Goal: Task Accomplishment & Management: Use online tool/utility

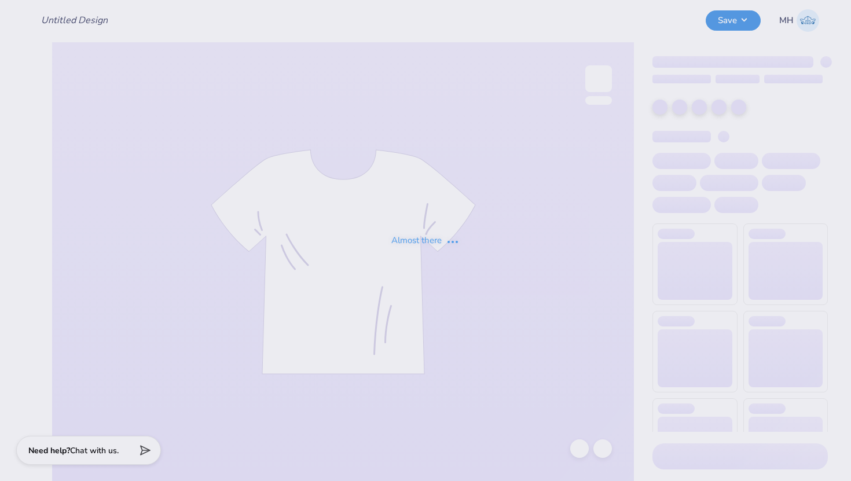
type input "Gphi Shorts"
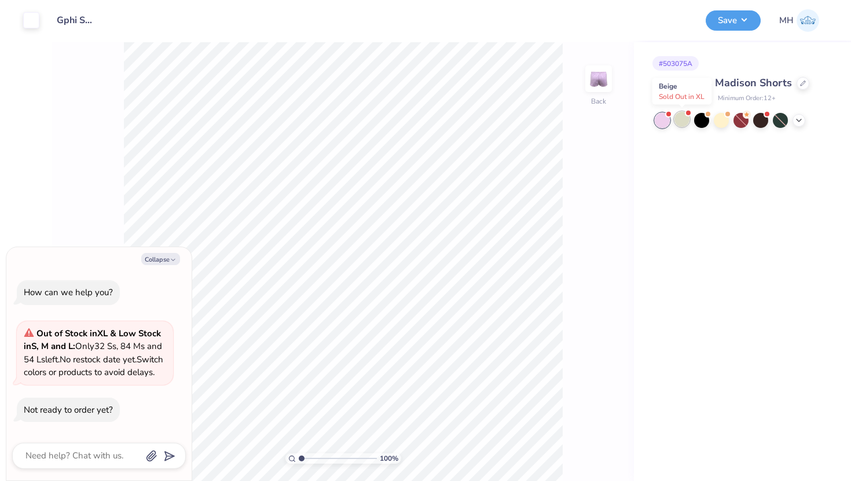
click at [686, 119] on div at bounding box center [681, 119] width 15 height 15
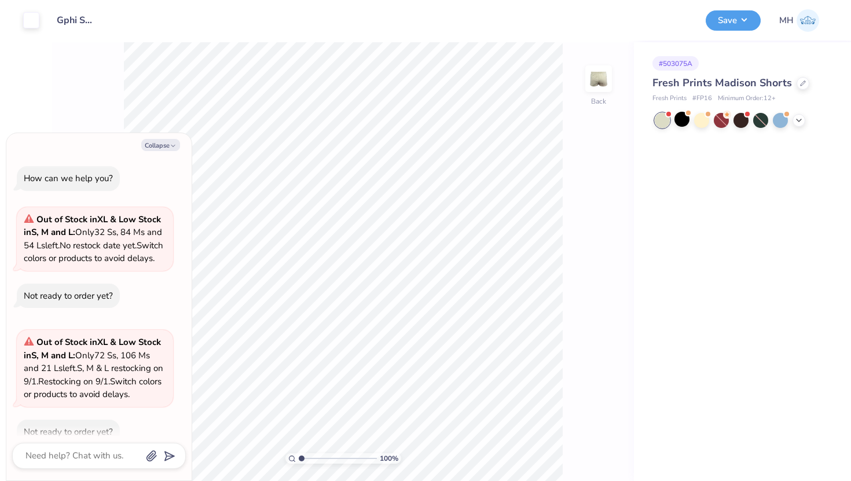
scroll to position [35, 0]
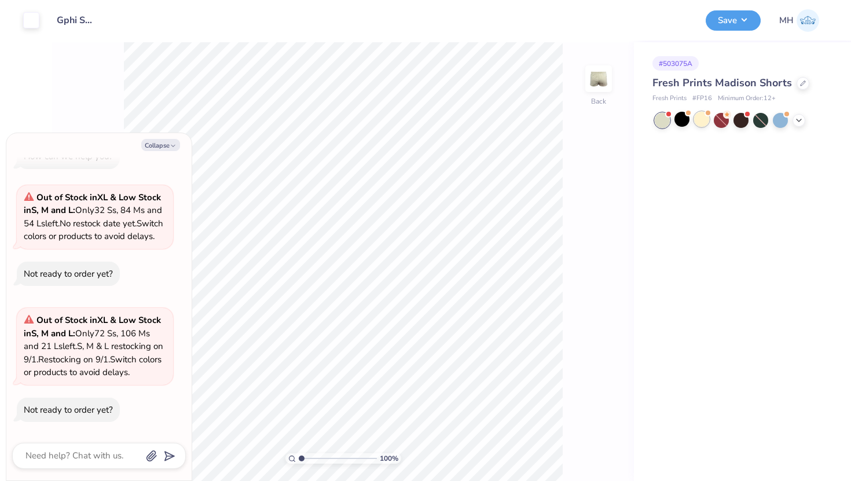
click at [704, 120] on div at bounding box center [701, 119] width 15 height 15
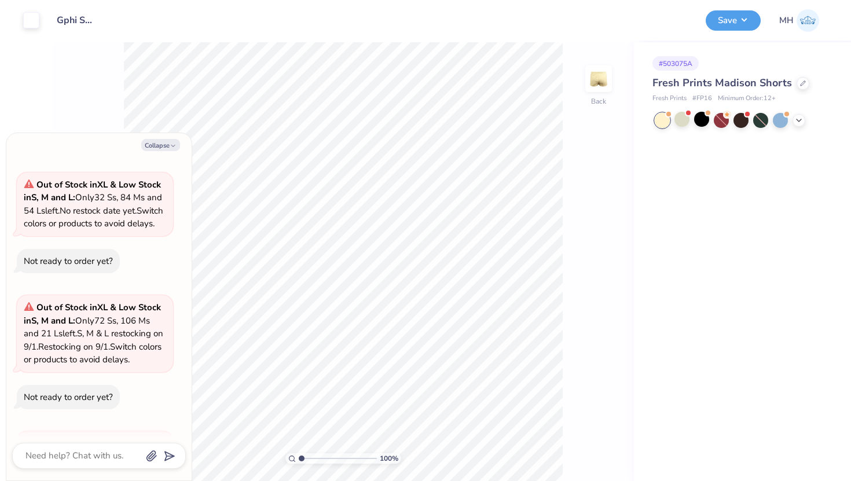
scroll to position [171, 0]
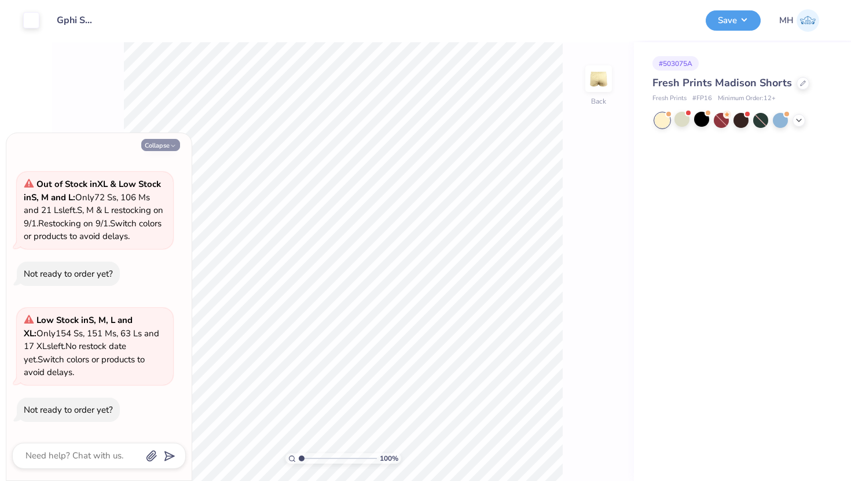
click at [163, 141] on button "Collapse" at bounding box center [160, 145] width 39 height 12
type textarea "x"
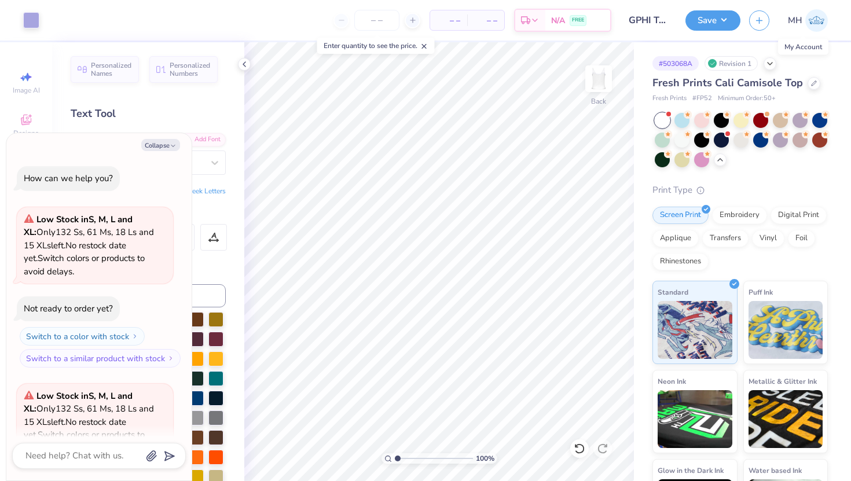
scroll to position [1946, 0]
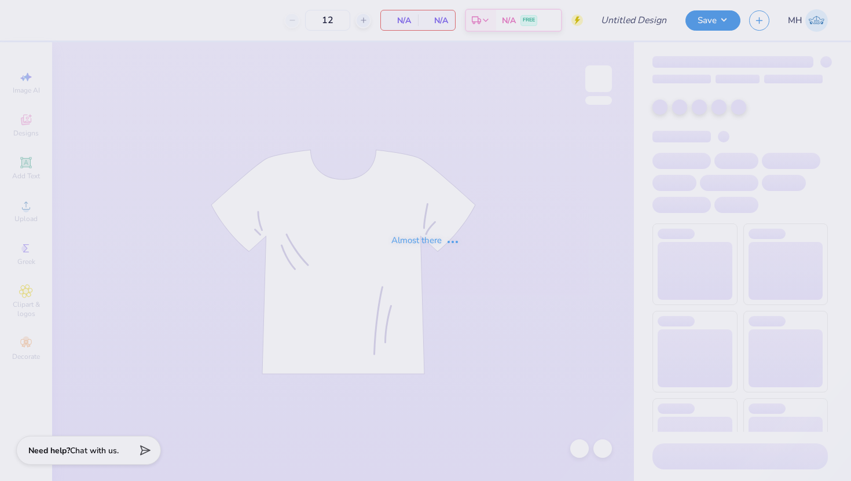
type input "50"
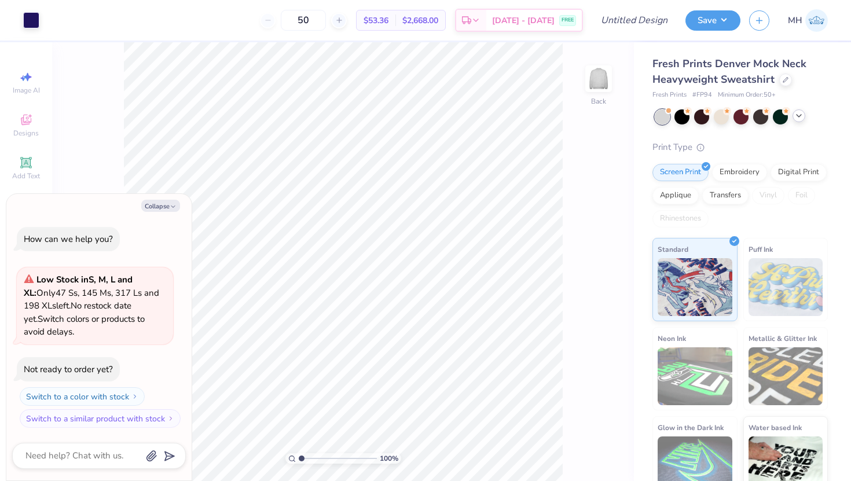
click at [802, 116] on icon at bounding box center [798, 115] width 9 height 9
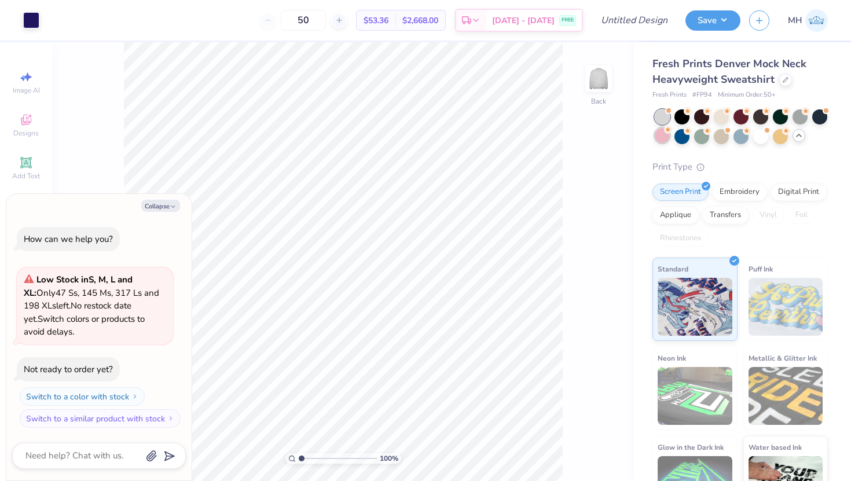
click at [659, 134] on div at bounding box center [662, 135] width 15 height 15
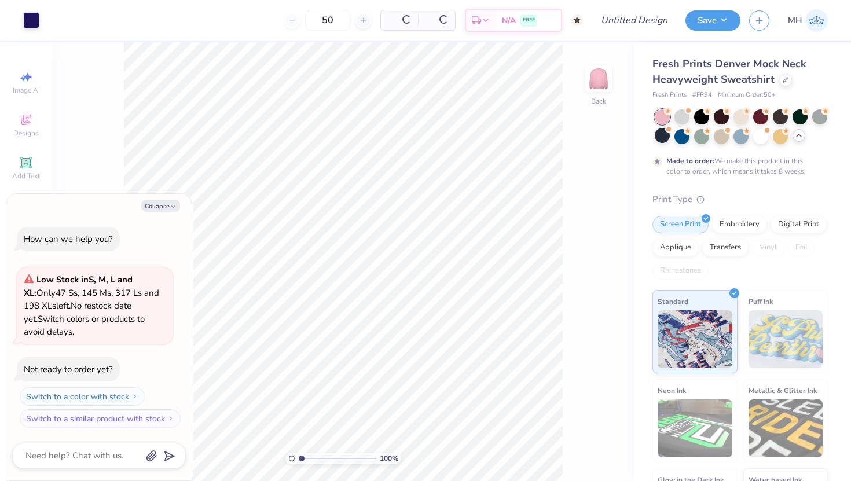
scroll to position [49, 0]
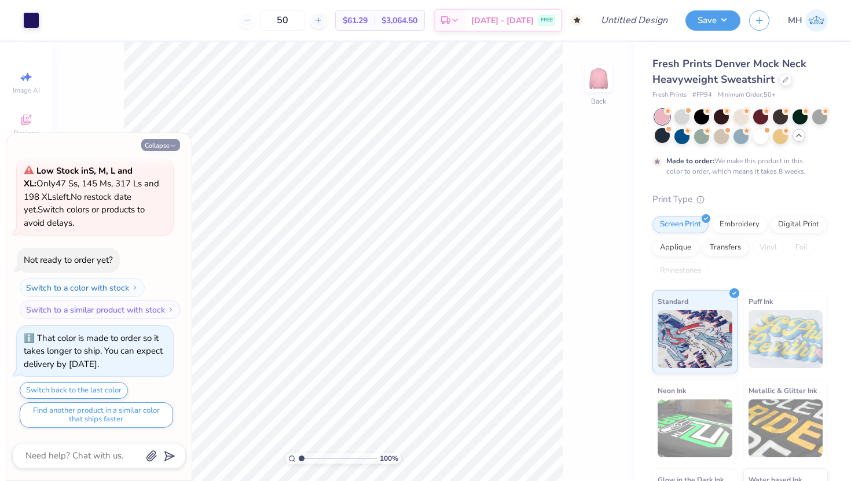
click at [172, 149] on icon "button" at bounding box center [173, 145] width 7 height 7
type textarea "x"
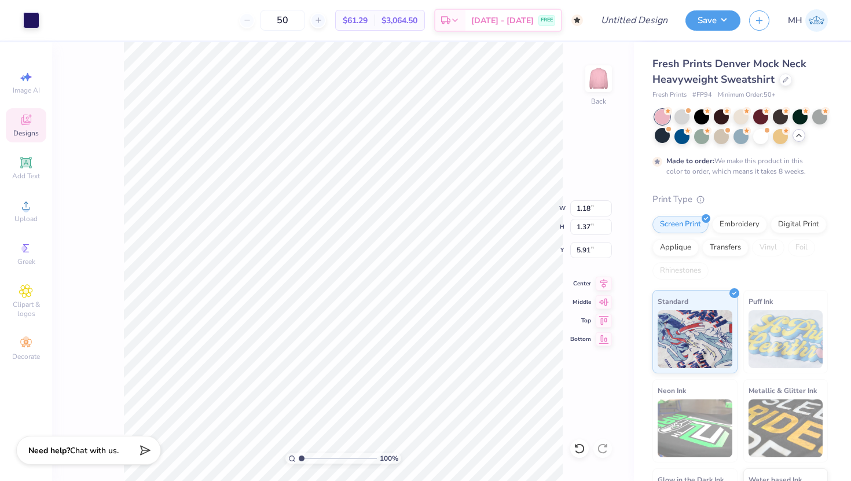
type input "5.82"
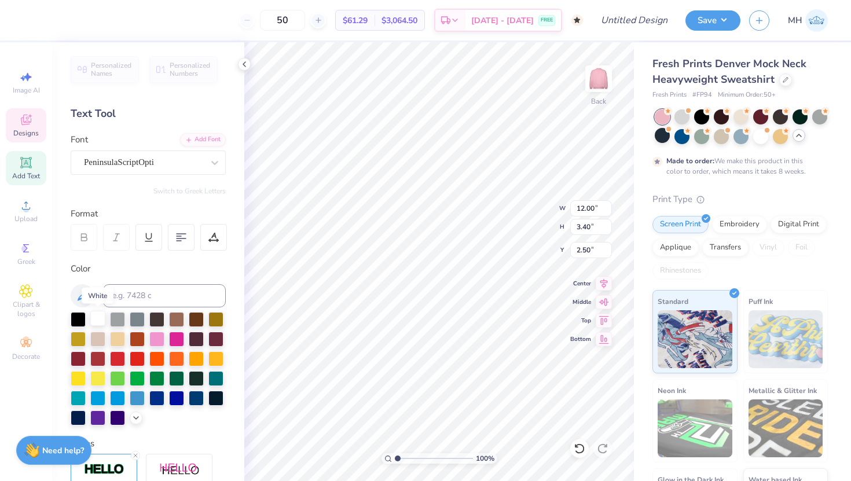
click at [100, 316] on div at bounding box center [97, 318] width 15 height 15
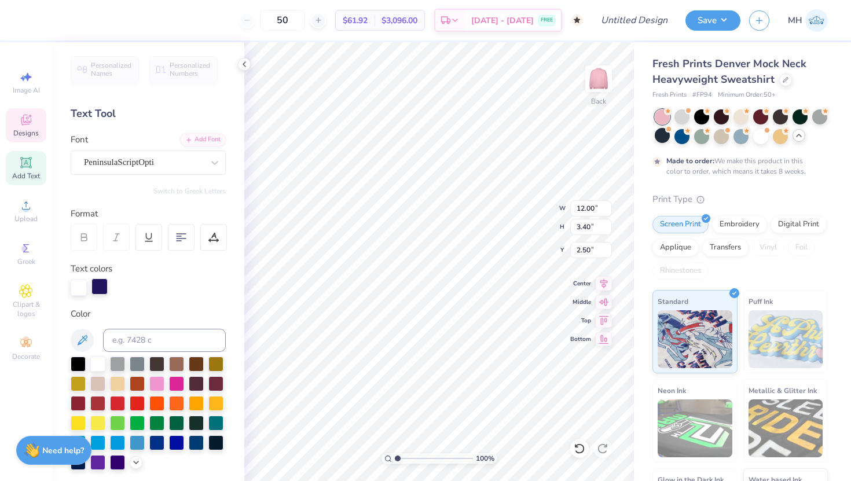
click at [102, 290] on div at bounding box center [99, 286] width 16 height 16
click at [100, 366] on div at bounding box center [97, 362] width 15 height 15
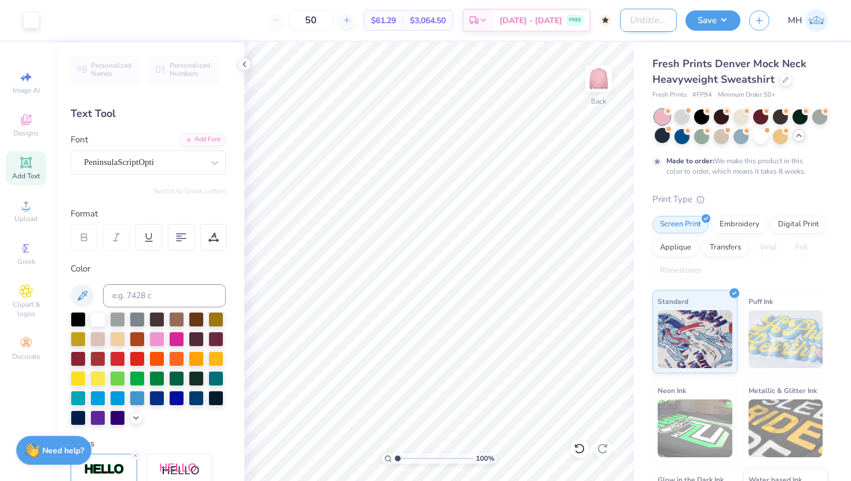
click at [654, 21] on input "Design Title" at bounding box center [648, 20] width 57 height 23
type input "Sweatshirt"
click at [830, 56] on div "Fresh Prints Denver Mock Neck Heavyweight Sweatshirt Fresh Prints # FP94 Minimu…" at bounding box center [742, 296] width 217 height 509
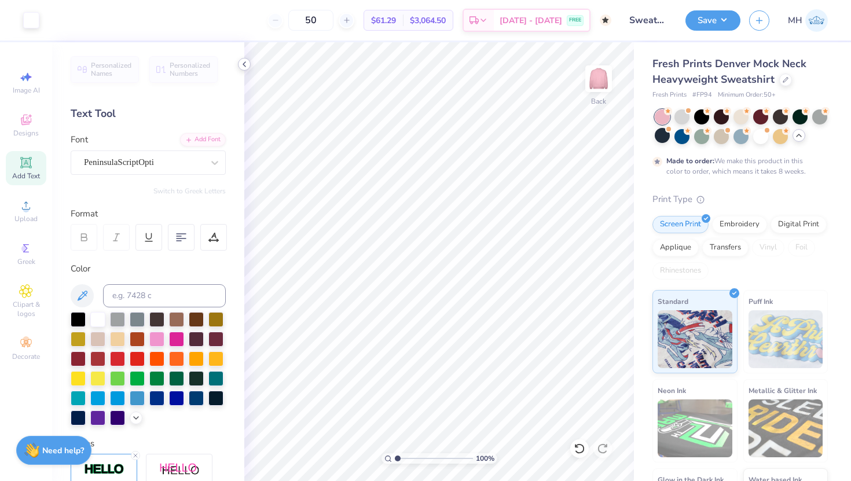
click at [247, 65] on icon at bounding box center [244, 64] width 9 height 9
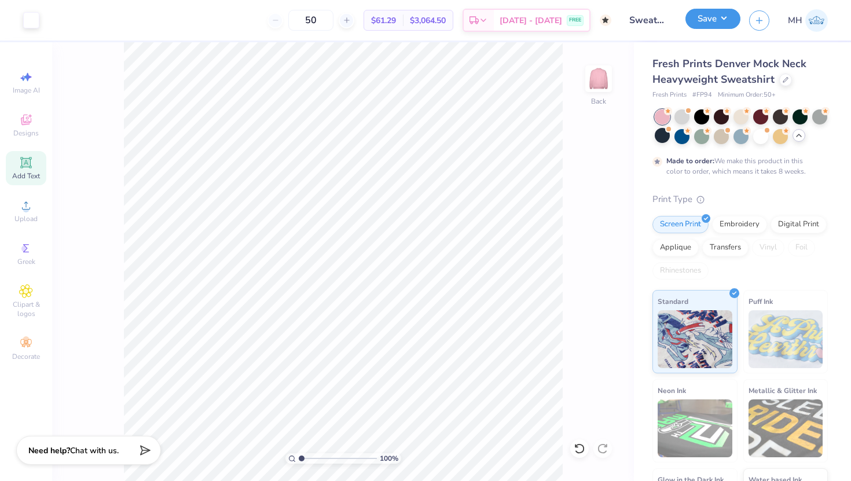
click at [711, 19] on button "Save" at bounding box center [712, 19] width 55 height 20
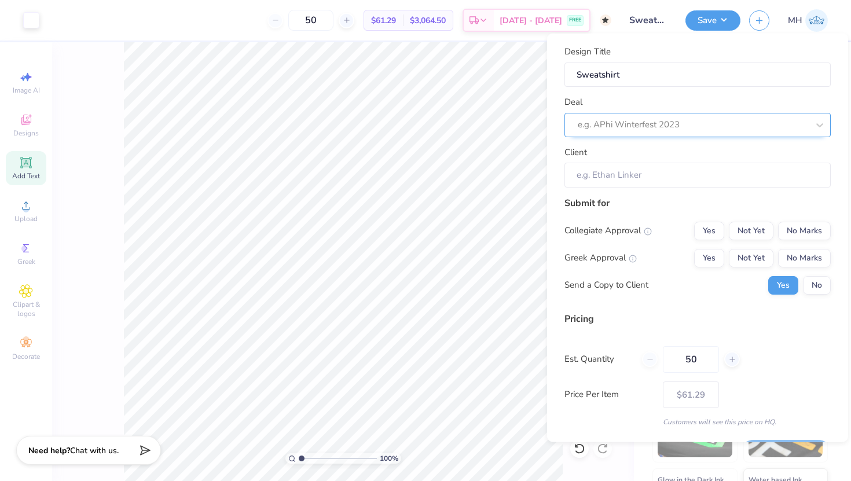
click at [638, 118] on div at bounding box center [693, 125] width 230 height 16
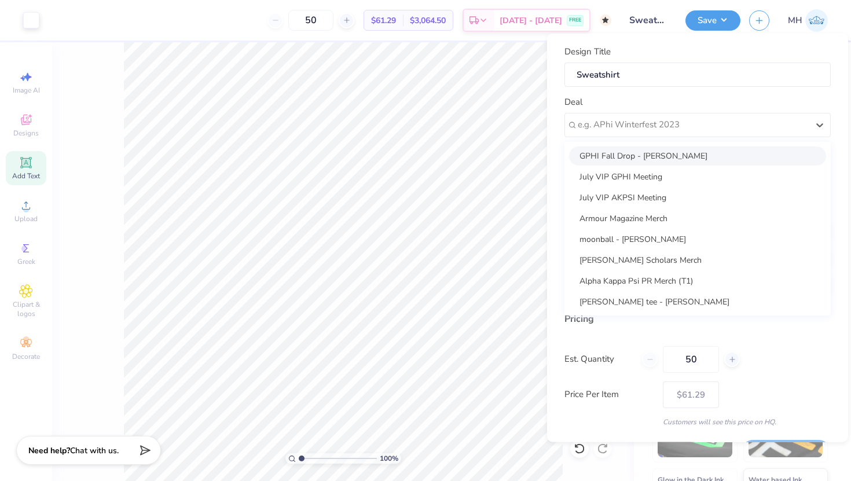
click at [638, 155] on div "GPHI Fall Drop - [PERSON_NAME]" at bounding box center [697, 155] width 257 height 19
type input "[PERSON_NAME]"
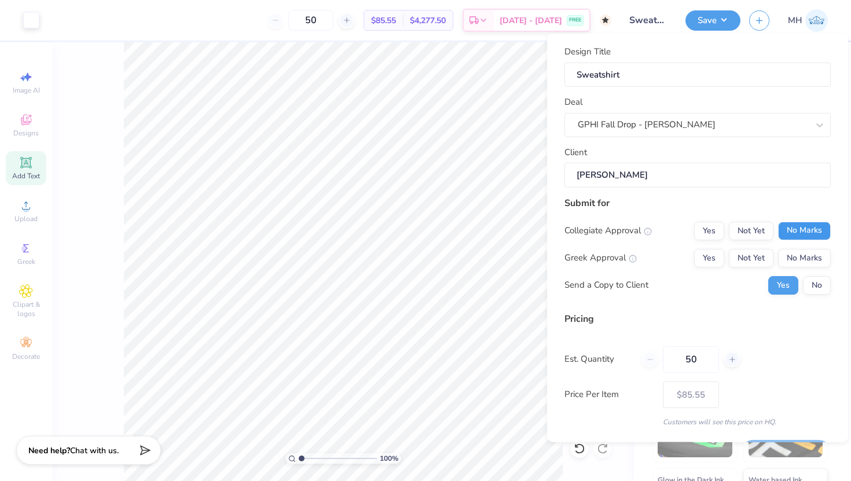
click at [793, 232] on button "No Marks" at bounding box center [804, 230] width 53 height 19
click at [692, 254] on div "Greek Approval Yes Not Yet No Marks" at bounding box center [697, 257] width 266 height 19
click at [702, 254] on button "Yes" at bounding box center [709, 257] width 30 height 19
type input "$72.68"
click at [814, 288] on button "No" at bounding box center [817, 284] width 28 height 19
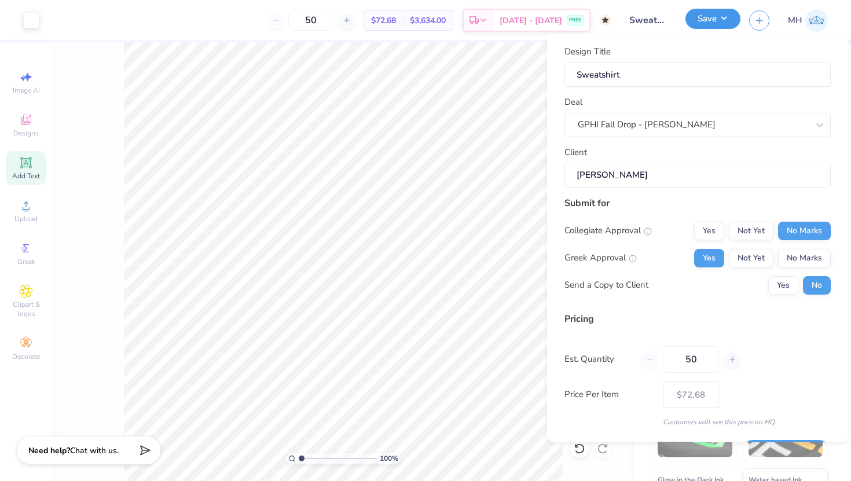
click at [715, 25] on button "Save" at bounding box center [712, 19] width 55 height 20
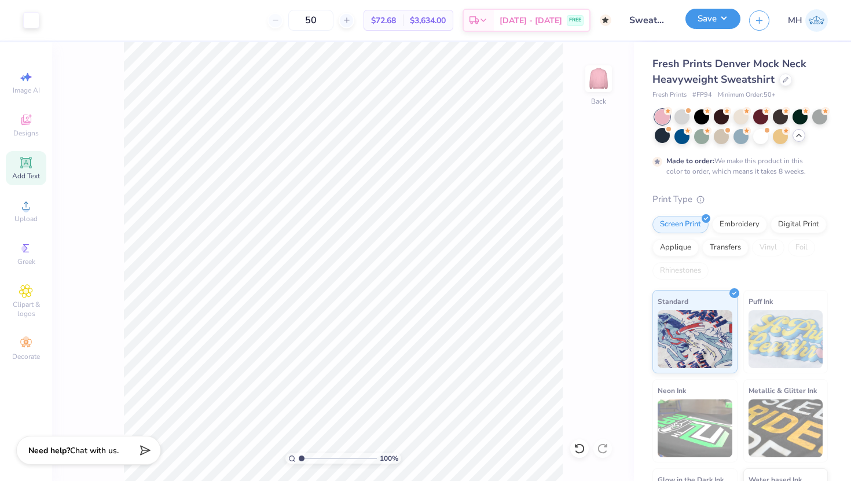
click at [706, 18] on button "Save" at bounding box center [712, 19] width 55 height 20
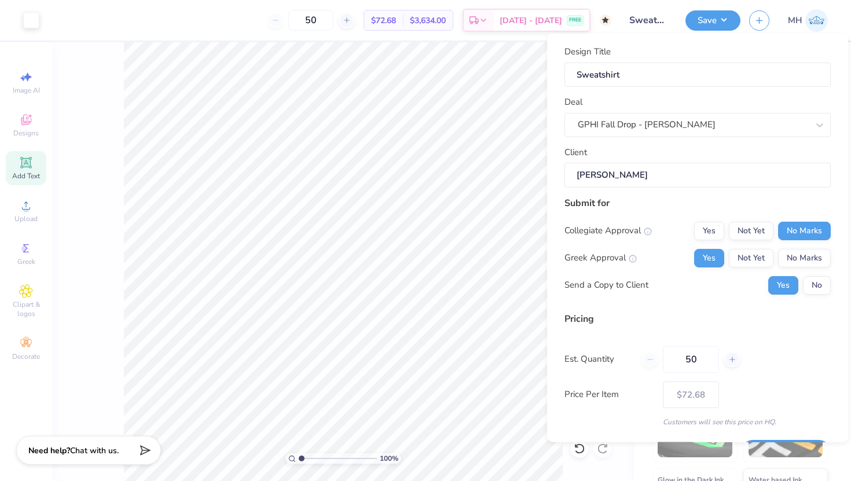
scroll to position [32, 0]
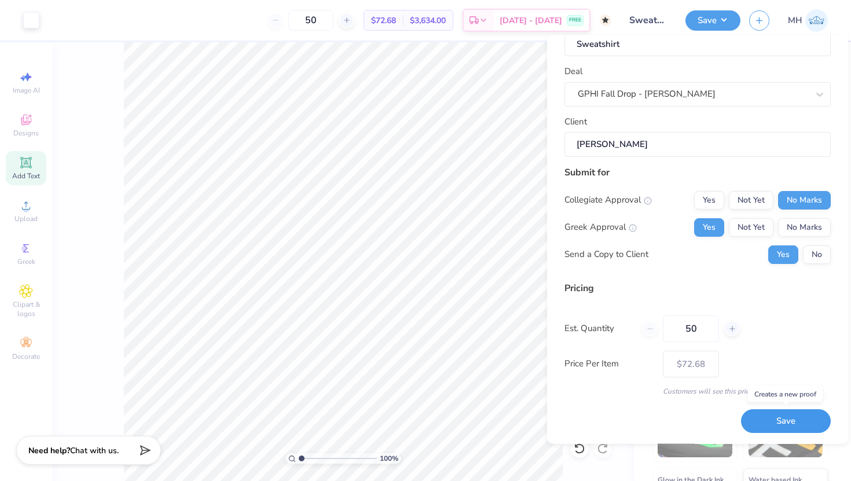
click at [787, 418] on button "Save" at bounding box center [786, 421] width 90 height 24
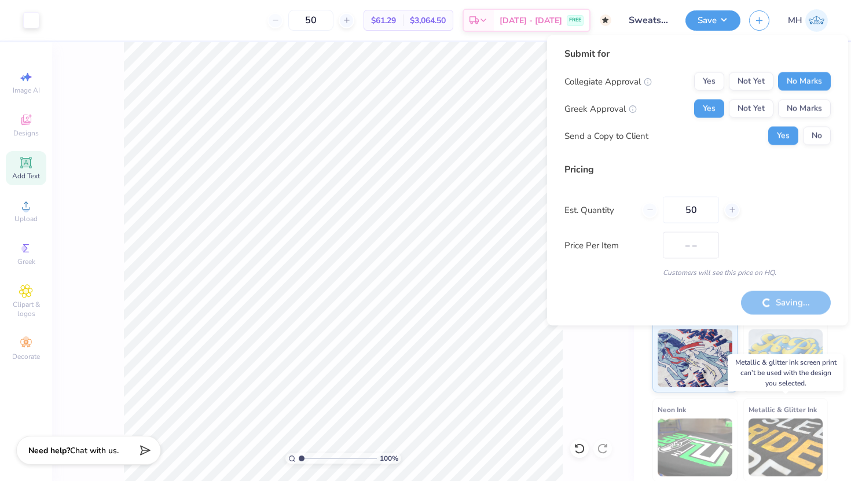
type input "$72.68"
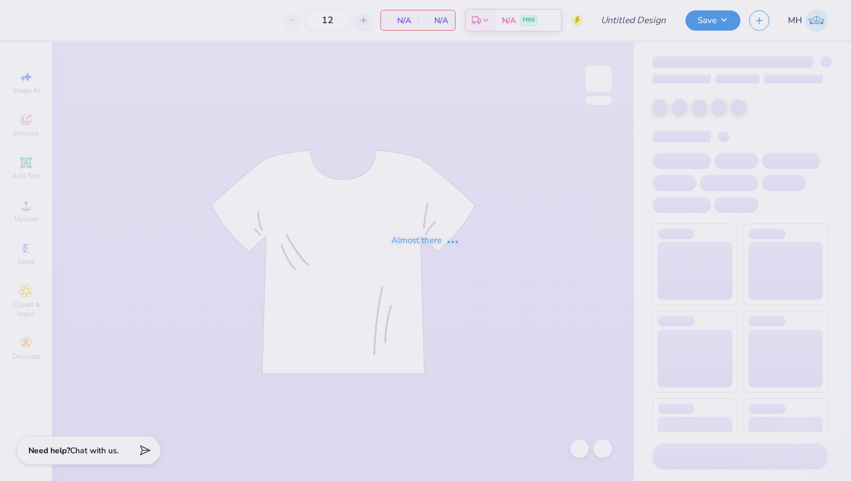
type input "50"
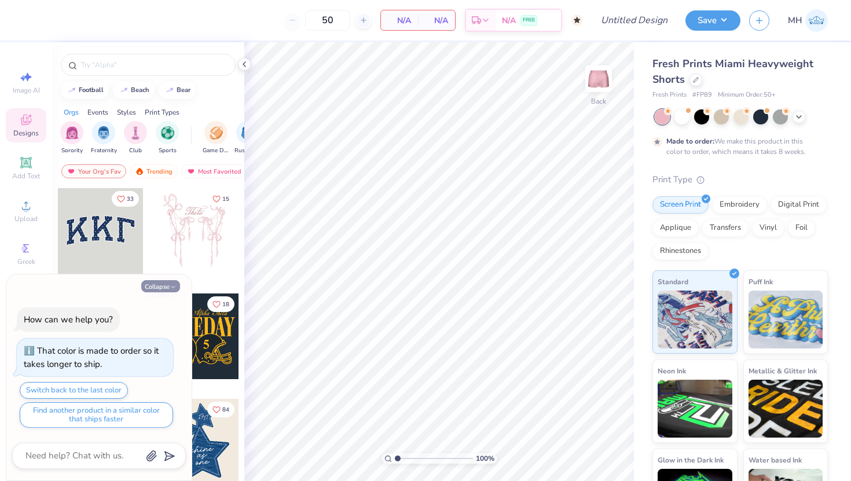
click at [156, 289] on button "Collapse" at bounding box center [160, 286] width 39 height 12
type textarea "x"
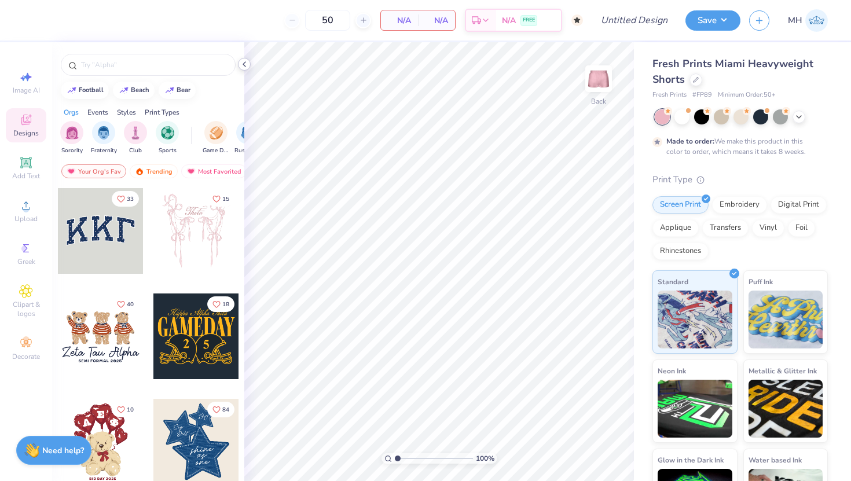
click at [241, 63] on icon at bounding box center [244, 64] width 9 height 9
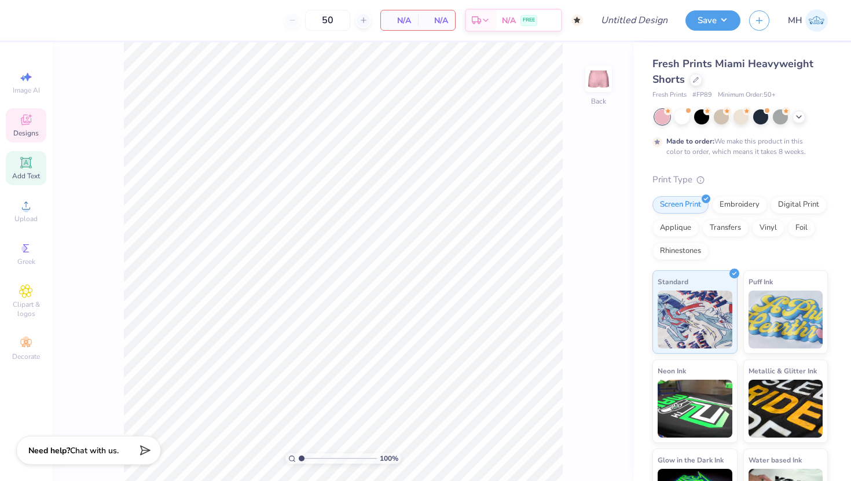
click at [14, 164] on div "Add Text" at bounding box center [26, 168] width 41 height 34
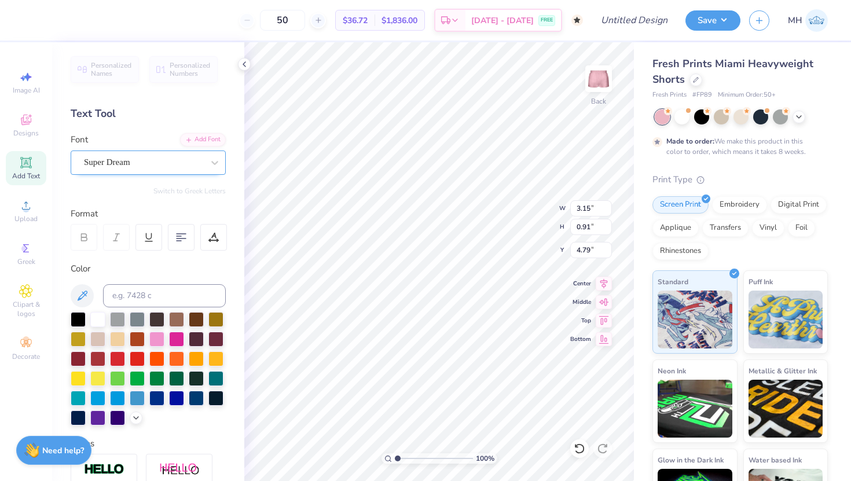
click at [170, 164] on div "Super Dream" at bounding box center [144, 162] width 122 height 18
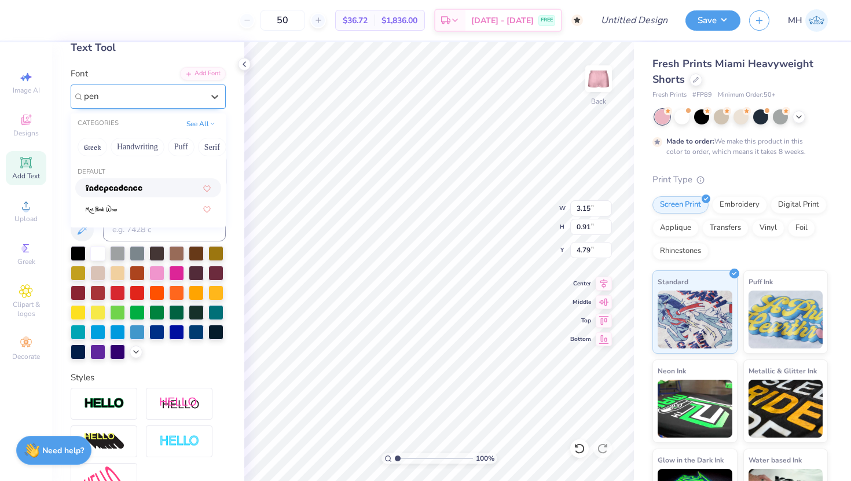
scroll to position [65, 0]
click at [137, 154] on button "Handwriting" at bounding box center [138, 147] width 54 height 19
type input "pen"
type input "p"
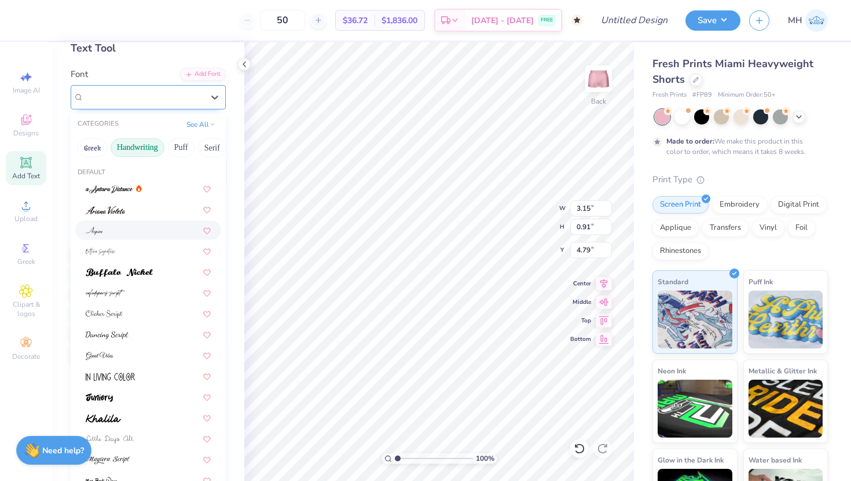
click at [115, 233] on div at bounding box center [148, 230] width 125 height 12
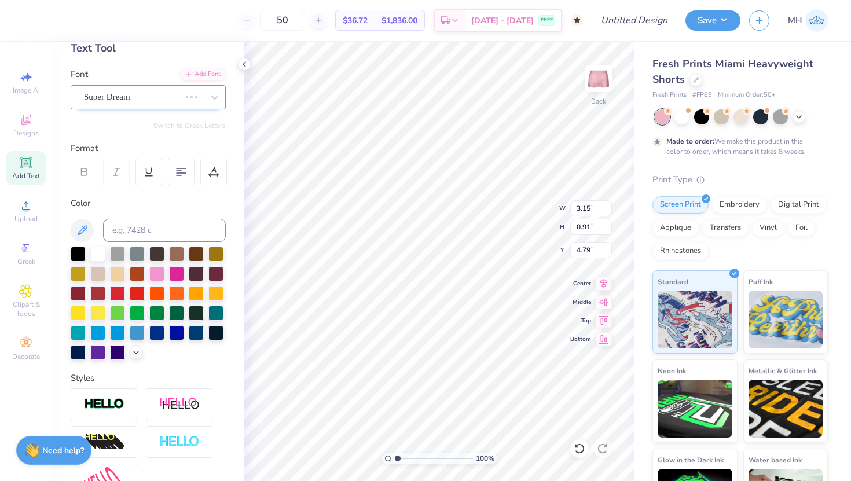
type input "2.89"
type input "0.92"
click at [115, 95] on div "Aspire" at bounding box center [144, 97] width 122 height 18
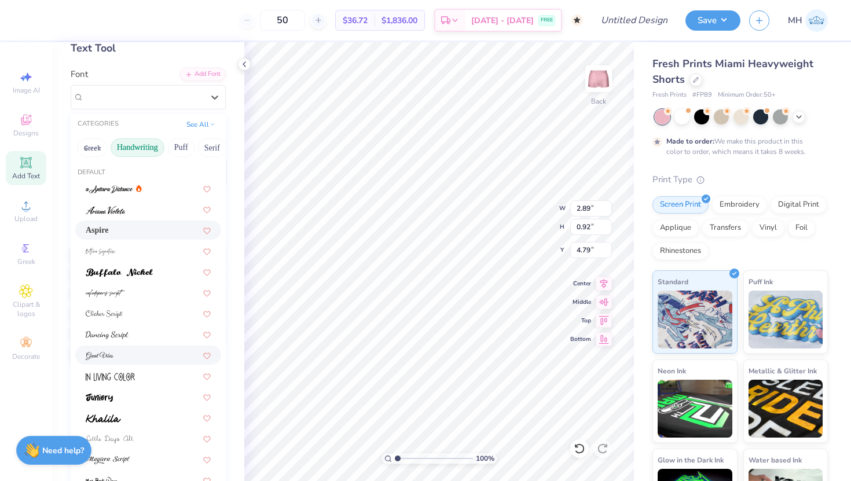
click at [116, 352] on div at bounding box center [148, 355] width 125 height 12
type input "5.10"
type input "1.35"
type input "4.57"
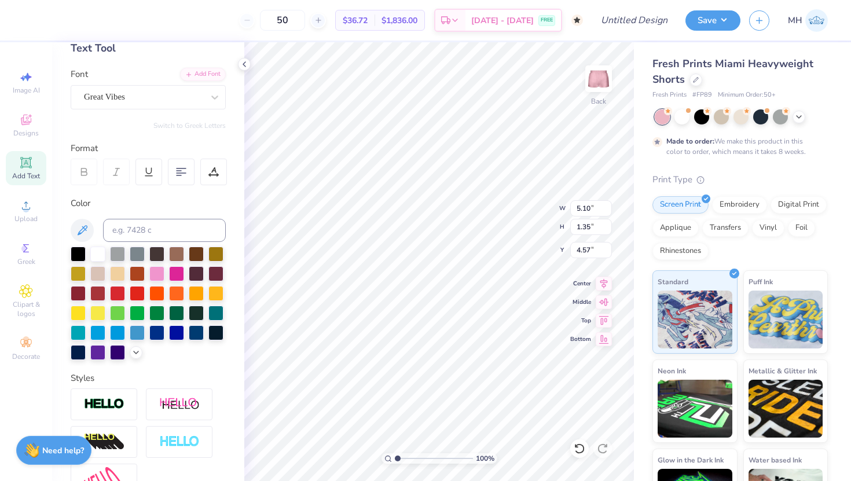
type textarea "Gamma Phi Beta"
click at [244, 63] on polyline at bounding box center [244, 64] width 2 height 5
type input "7.27"
type input "1.38"
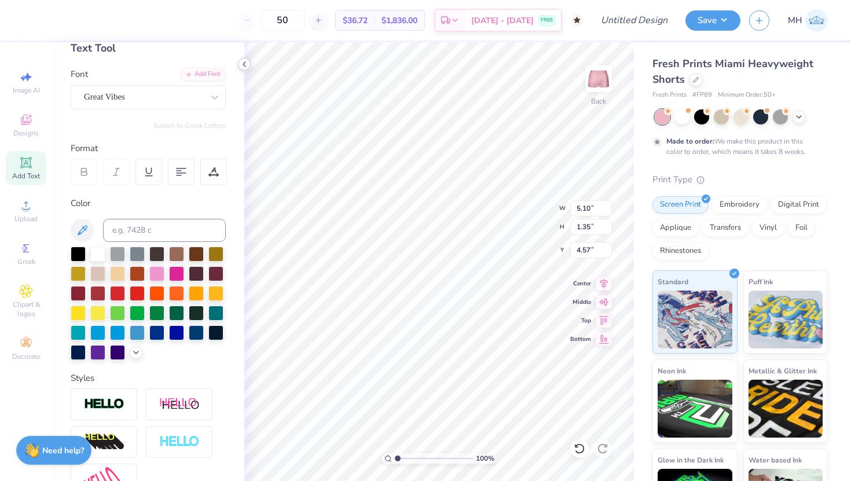
type input "4.56"
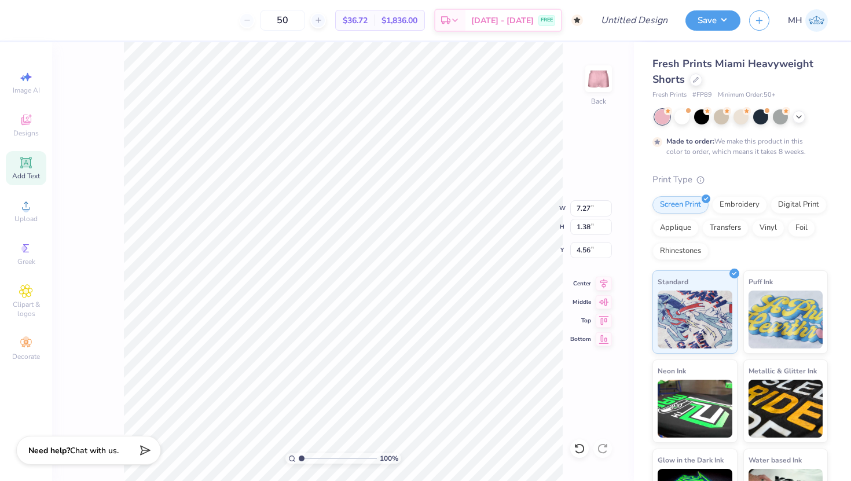
type input "3.64"
type input "0.69"
type input "8.65"
click at [25, 158] on icon at bounding box center [25, 162] width 11 height 11
type input "3.15"
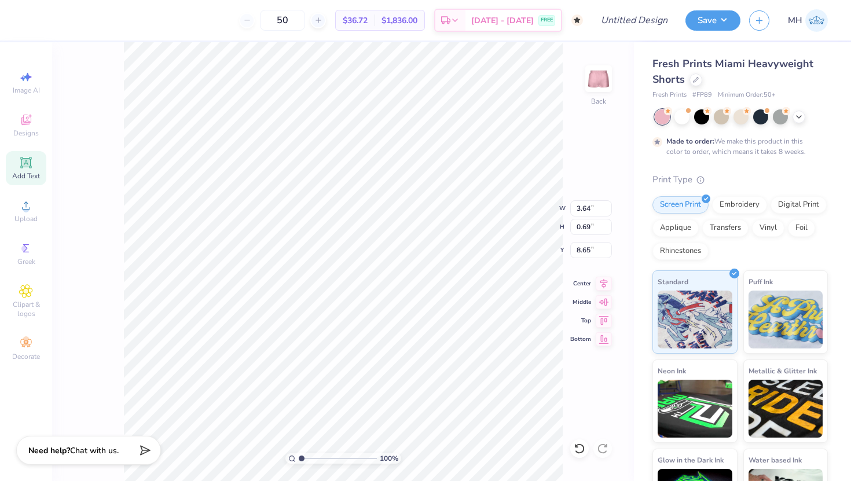
type input "0.91"
type input "4.79"
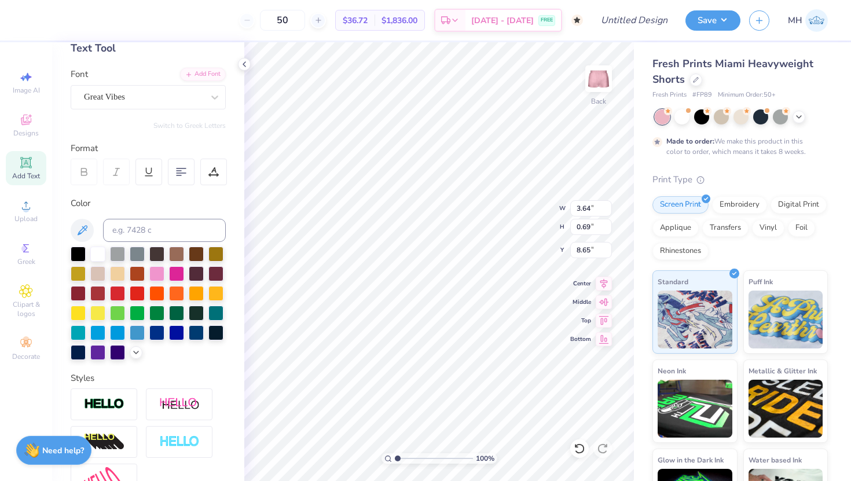
click at [83, 167] on icon at bounding box center [84, 172] width 10 height 10
click at [125, 94] on div "Great Vibes" at bounding box center [144, 97] width 122 height 18
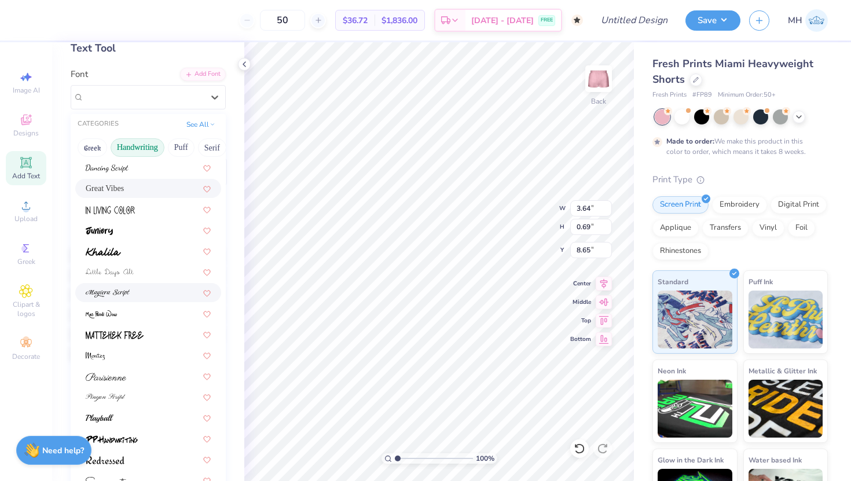
scroll to position [172, 0]
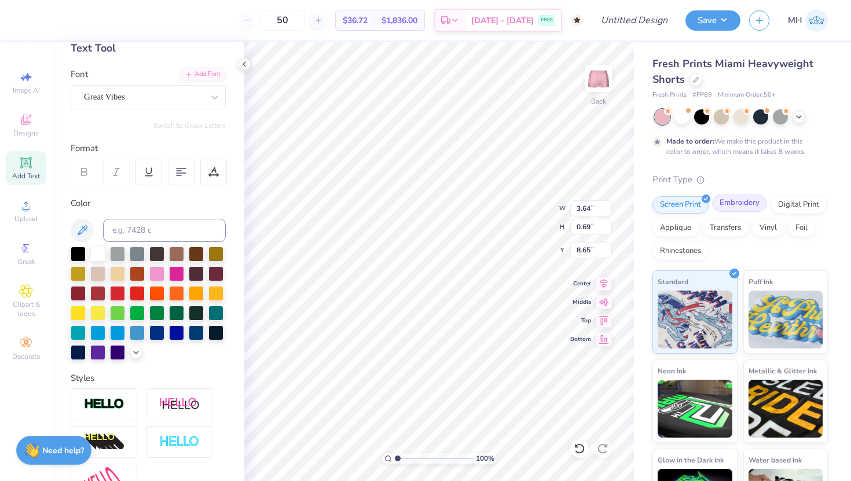
click at [744, 205] on div "Embroidery" at bounding box center [739, 202] width 55 height 17
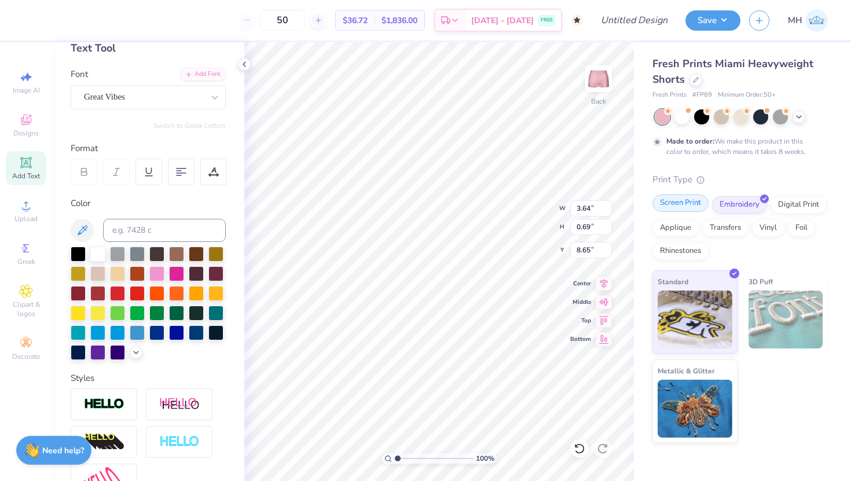
click at [679, 204] on div "Screen Print" at bounding box center [680, 202] width 56 height 17
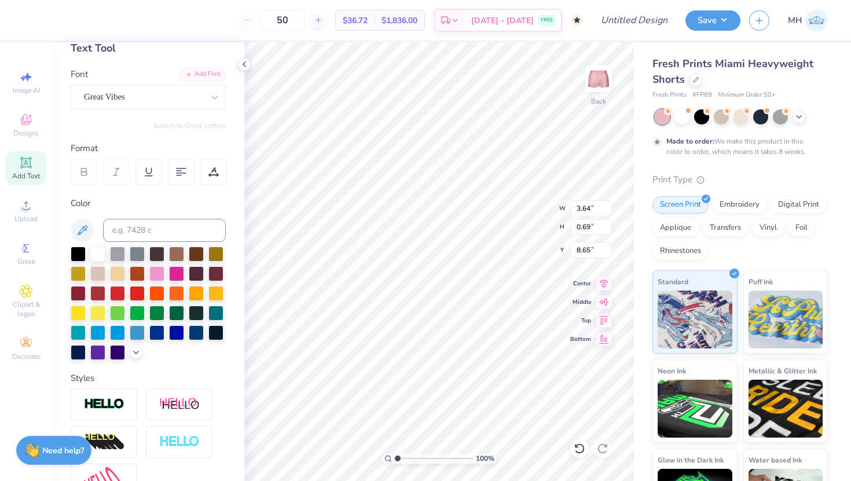
type input "4.34"
type input "0.82"
type input "8.70"
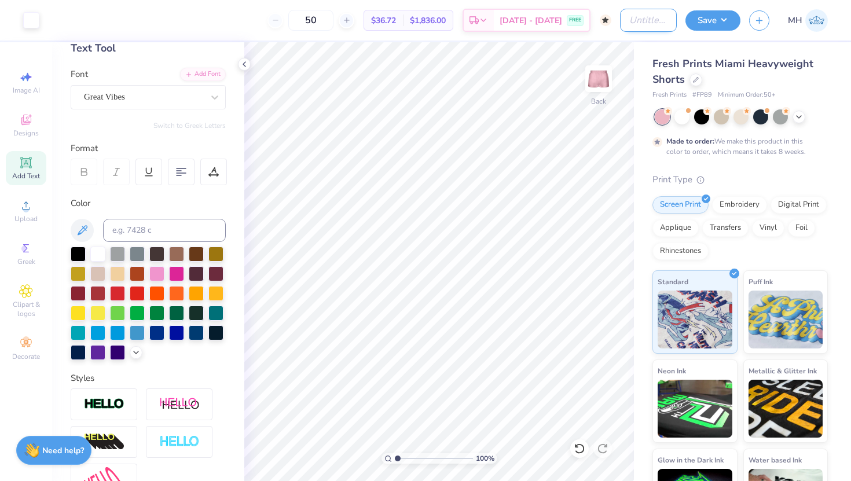
click at [657, 19] on input "Design Title" at bounding box center [648, 20] width 57 height 23
type input "GPHI Shorts"
click at [715, 16] on button "Save" at bounding box center [712, 19] width 55 height 20
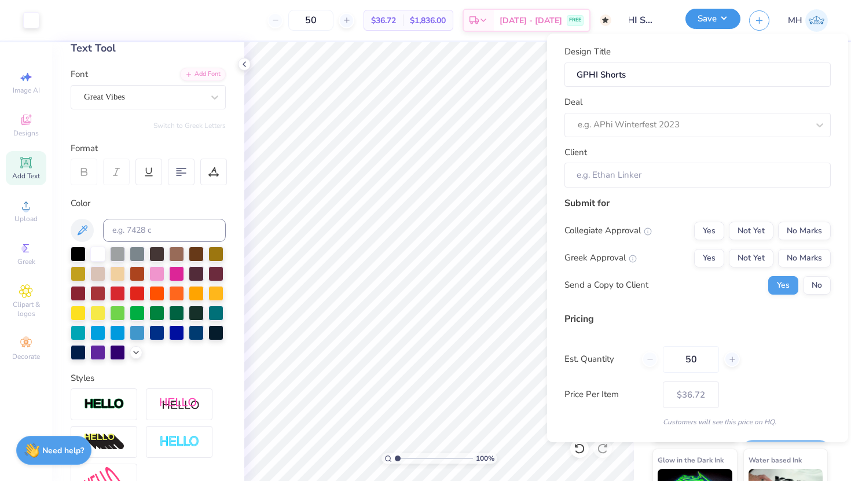
scroll to position [0, 0]
click at [785, 225] on button "No Marks" at bounding box center [804, 231] width 53 height 19
click at [723, 249] on div "Yes Not Yet No Marks" at bounding box center [762, 258] width 137 height 19
click at [722, 258] on button "Yes" at bounding box center [709, 258] width 30 height 19
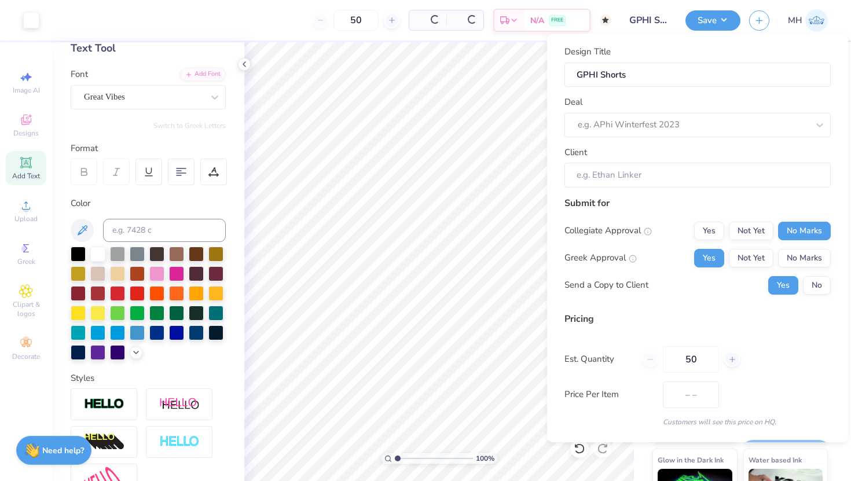
type input "$36.72"
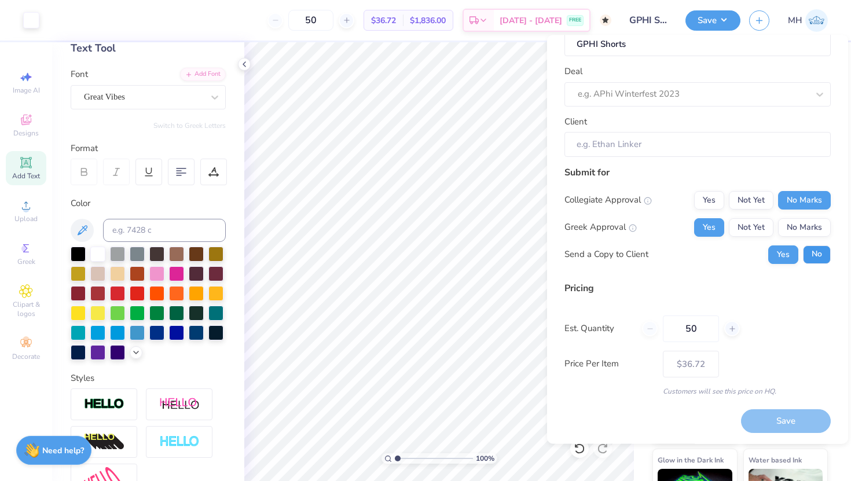
click at [812, 249] on button "No" at bounding box center [817, 254] width 28 height 19
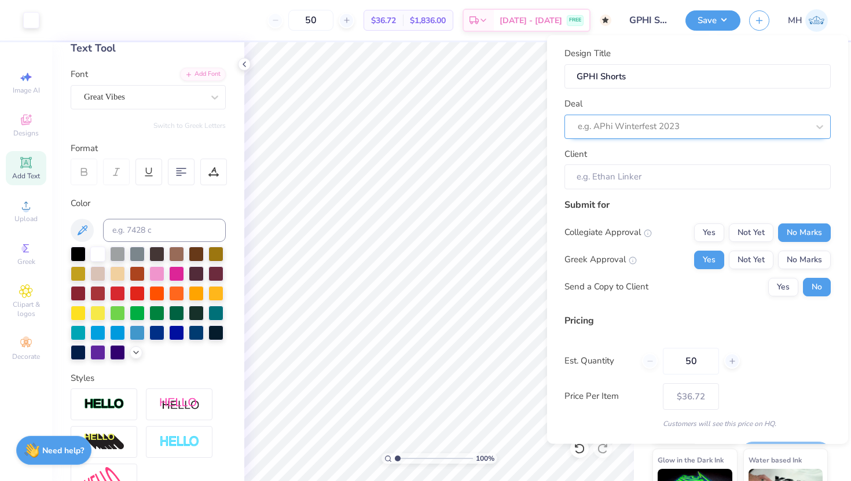
click at [700, 115] on div "e.g. APhi Winterfest 2023" at bounding box center [697, 126] width 266 height 24
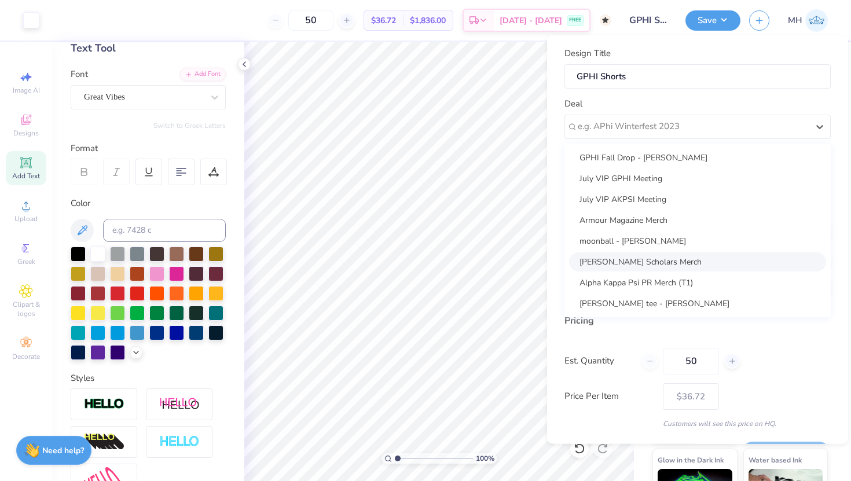
scroll to position [4, 0]
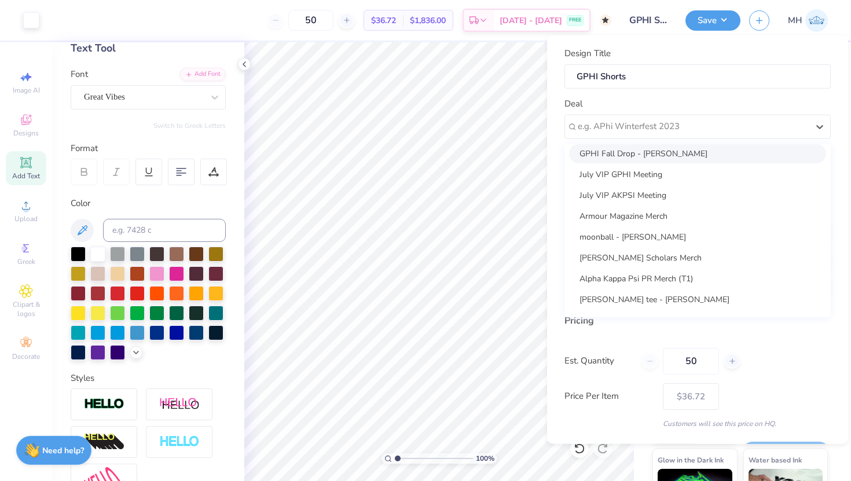
click at [667, 149] on div "GPHI Fall Drop - [PERSON_NAME]" at bounding box center [697, 153] width 257 height 19
type input "[PERSON_NAME]"
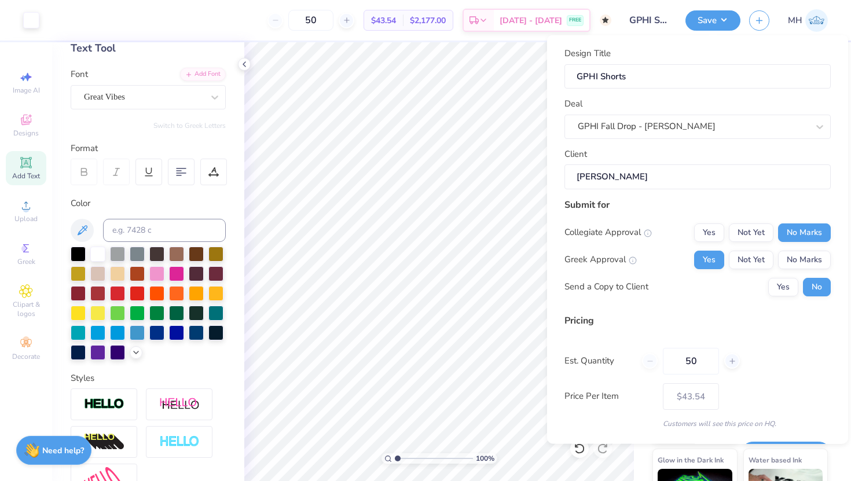
scroll to position [32, 0]
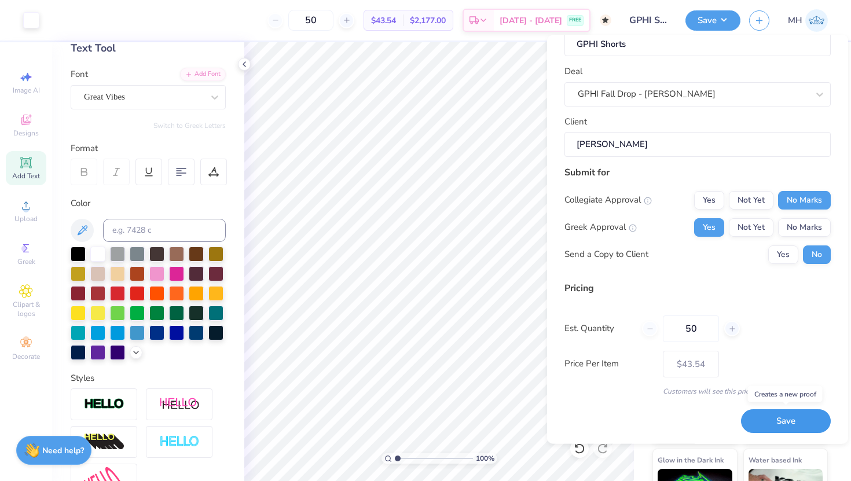
click at [805, 416] on button "Save" at bounding box center [786, 421] width 90 height 24
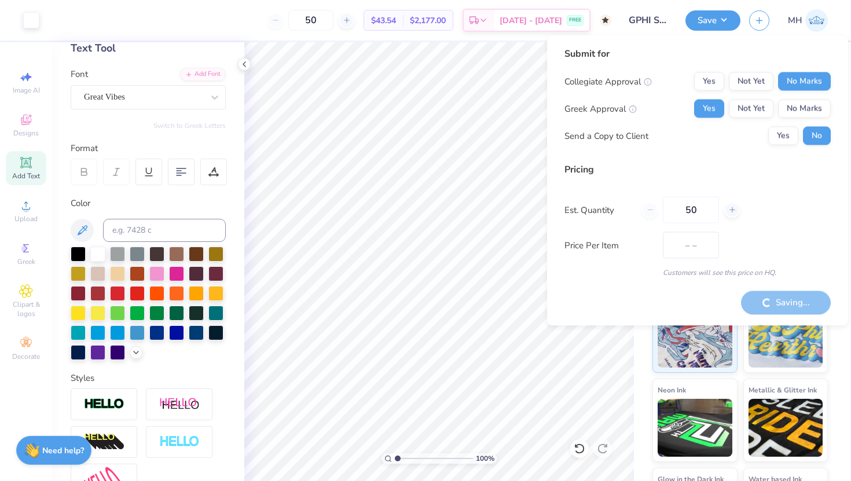
type input "$36.72"
